Goal: Task Accomplishment & Management: Use online tool/utility

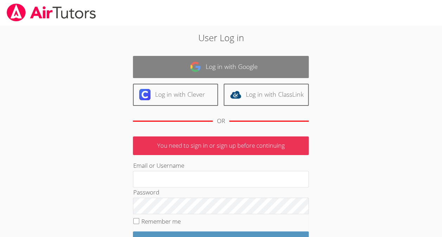
drag, startPoint x: 0, startPoint y: 0, endPoint x: 171, endPoint y: 65, distance: 182.9
click at [171, 65] on link "Log in with Google" at bounding box center [221, 67] width 176 height 22
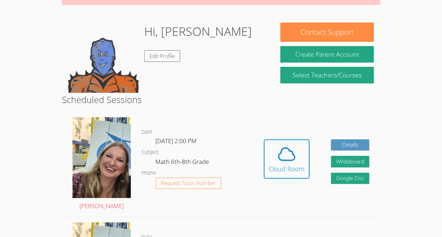
scroll to position [92, 0]
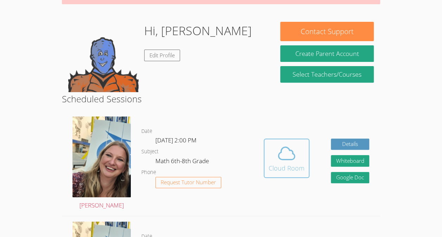
click at [302, 149] on span at bounding box center [286, 153] width 36 height 20
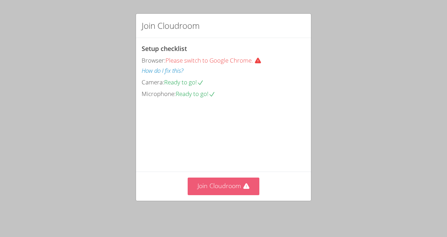
click at [239, 187] on button "Join Cloudroom" at bounding box center [224, 185] width 72 height 17
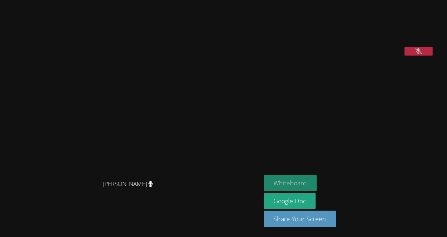
click at [285, 188] on button "Whiteboard" at bounding box center [290, 183] width 53 height 17
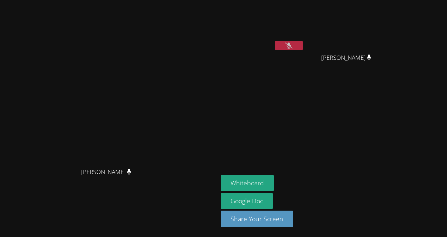
click at [292, 43] on icon at bounding box center [288, 46] width 7 height 6
